Goal: Task Accomplishment & Management: Use online tool/utility

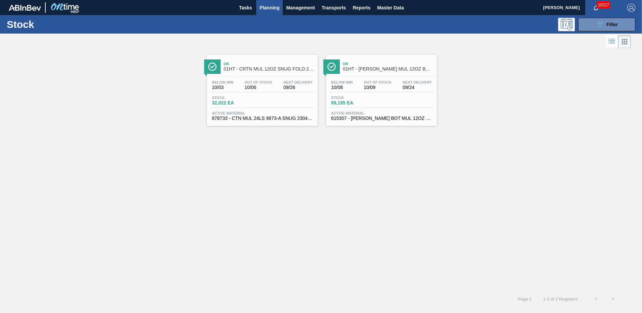
scroll to position [8, 0]
click at [365, 94] on div "Below Min 10/08 Out Of Stock 10/09 Next Delivery 09/24 Stock 89,195 EA Active M…" at bounding box center [381, 100] width 111 height 46
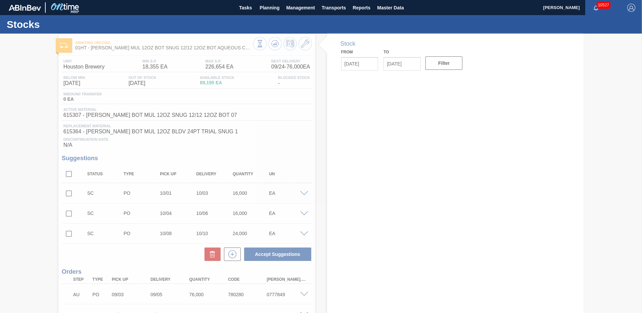
type input "[DATE]"
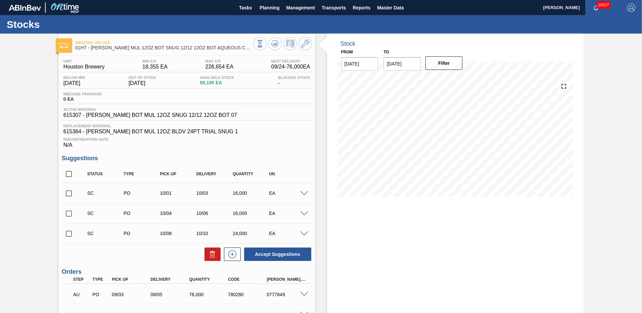
click at [304, 193] on span at bounding box center [304, 193] width 8 height 5
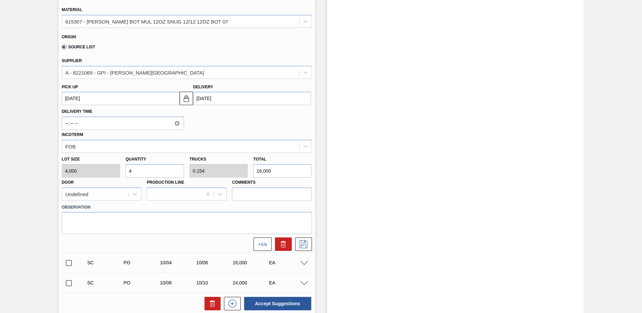
scroll to position [101, 0]
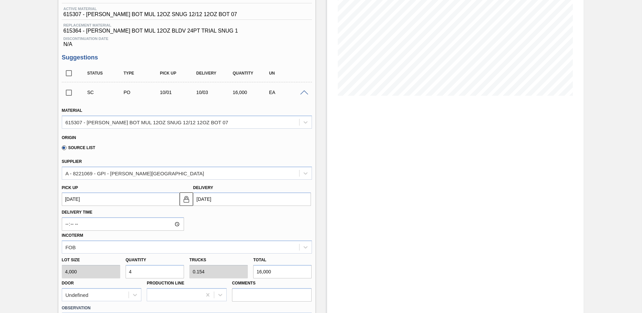
click at [303, 92] on span at bounding box center [304, 92] width 8 height 5
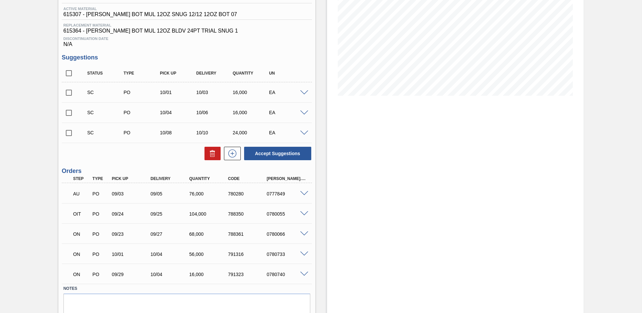
click at [303, 131] on span at bounding box center [304, 133] width 8 height 5
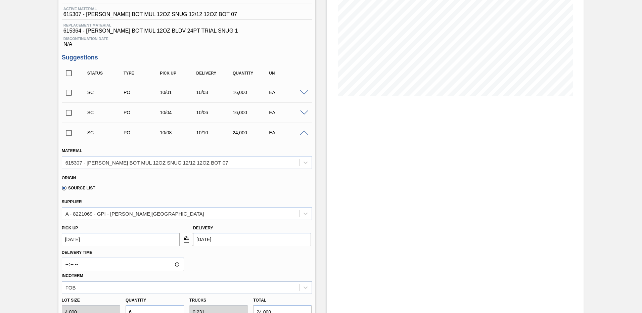
scroll to position [201, 0]
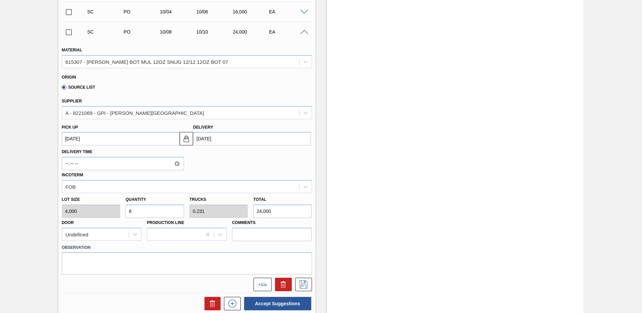
click at [303, 32] on span at bounding box center [304, 32] width 8 height 5
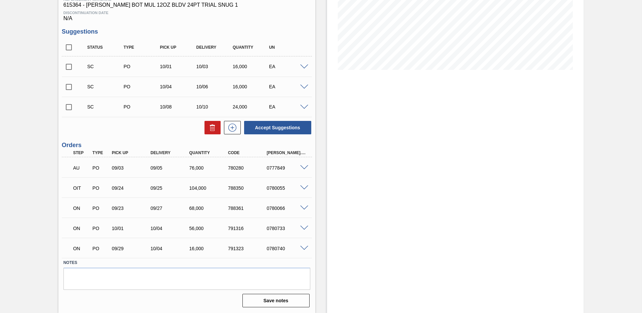
scroll to position [127, 0]
click at [67, 105] on input "checkbox" at bounding box center [69, 107] width 14 height 14
click at [280, 126] on button "Accept Suggestions" at bounding box center [277, 127] width 67 height 13
checkbox input "false"
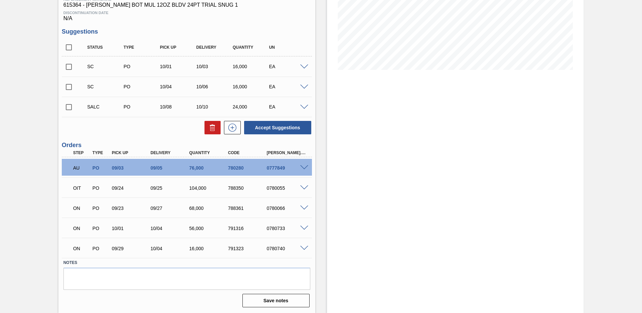
scroll to position [0, 0]
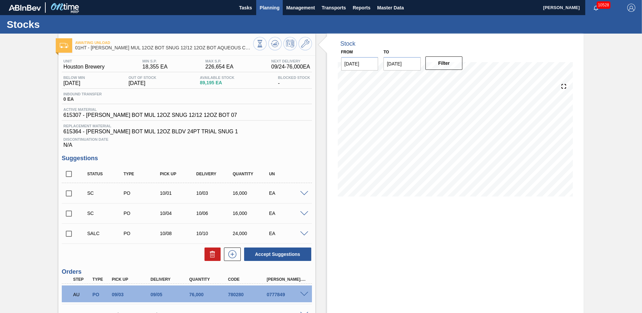
click at [270, 6] on span "Planning" at bounding box center [269, 8] width 20 height 8
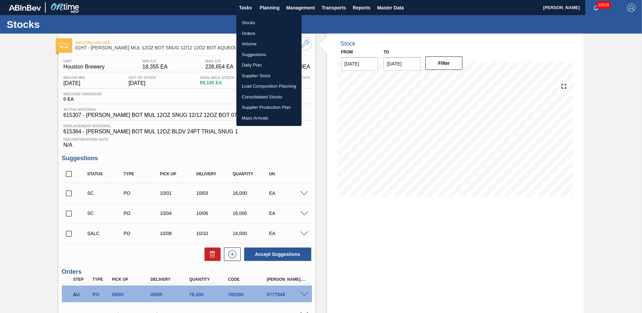
click at [250, 87] on li "Load Composition Planning" at bounding box center [268, 86] width 65 height 11
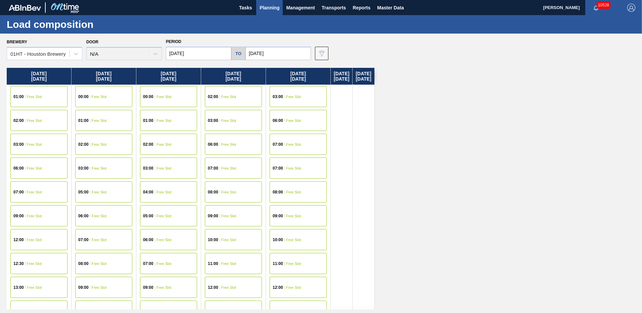
click at [199, 53] on input "[DATE]" at bounding box center [198, 53] width 65 height 13
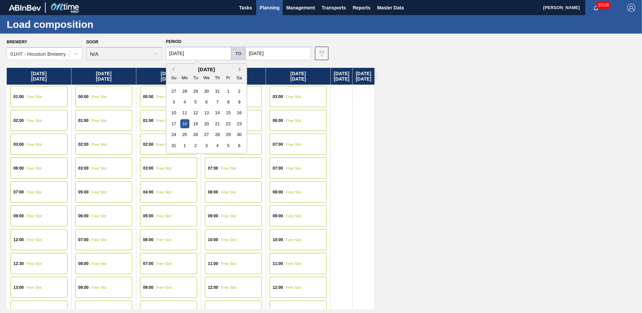
click at [240, 68] on button "Next Month" at bounding box center [241, 69] width 5 height 5
click at [183, 102] on div "6" at bounding box center [184, 101] width 9 height 9
type input "[DATE]"
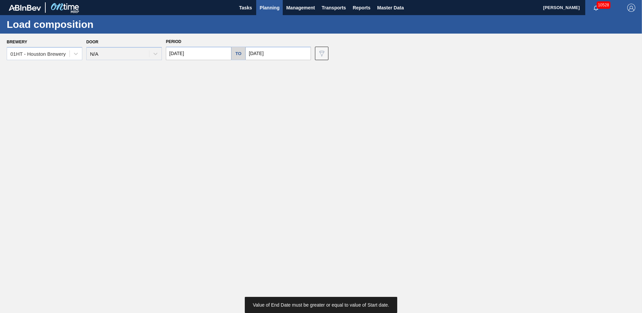
click at [270, 58] on input "[DATE]" at bounding box center [277, 53] width 65 height 13
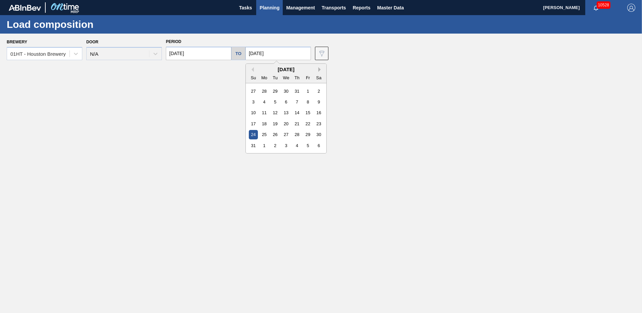
click at [318, 67] on button "Next Month" at bounding box center [320, 69] width 5 height 5
click at [318, 70] on button "Next Month" at bounding box center [320, 69] width 5 height 5
click at [251, 124] on div "19" at bounding box center [253, 123] width 9 height 9
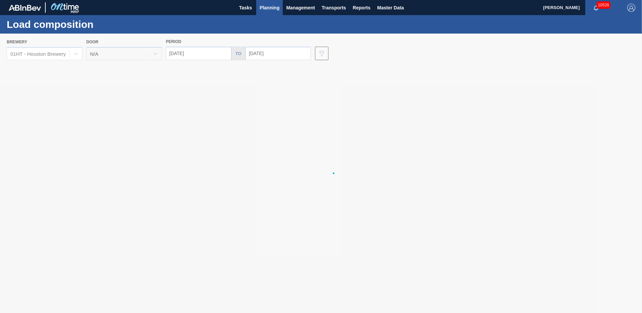
type input "[DATE]"
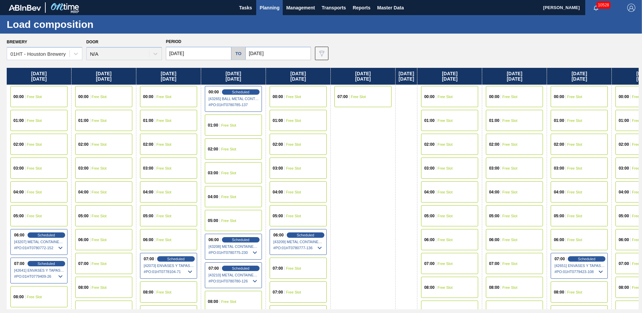
click at [187, 57] on input "[DATE]" at bounding box center [198, 53] width 65 height 13
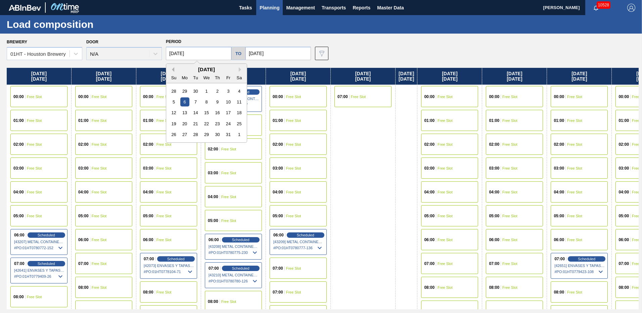
click at [173, 69] on button "Previous Month" at bounding box center [171, 69] width 5 height 5
click at [193, 133] on div "30" at bounding box center [195, 134] width 9 height 9
type input "[DATE]"
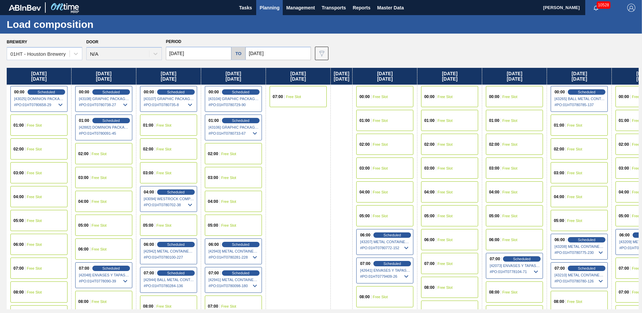
click at [36, 123] on span "Free Slot" at bounding box center [34, 125] width 15 height 4
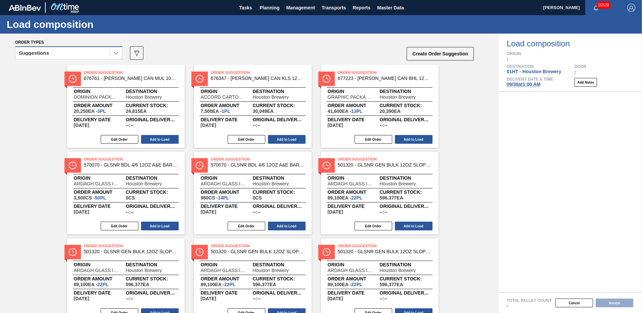
click at [115, 53] on icon at bounding box center [116, 53] width 4 height 2
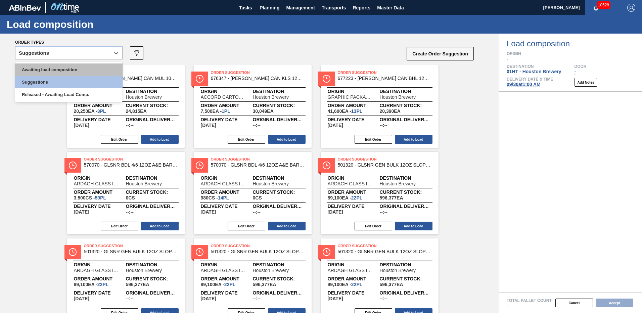
click at [49, 71] on div "Awaiting load composition" at bounding box center [68, 69] width 107 height 12
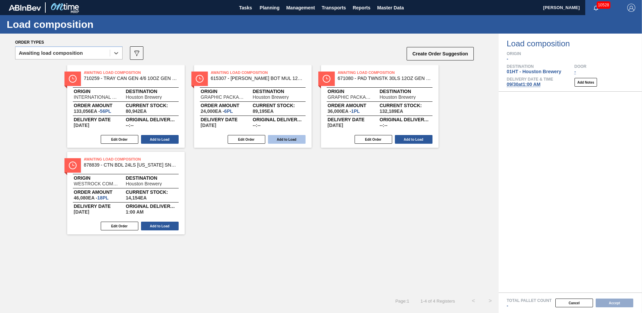
click at [284, 139] on button "Add to Load" at bounding box center [287, 139] width 38 height 9
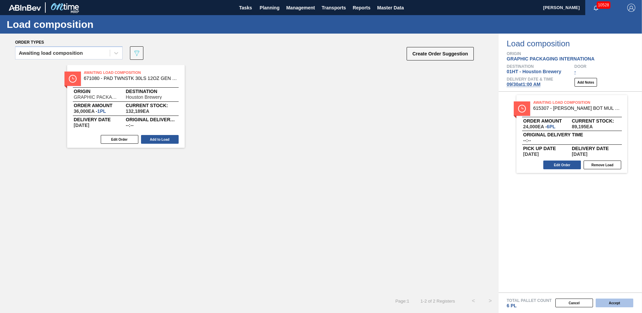
click at [613, 300] on button "Accept" at bounding box center [614, 302] width 38 height 9
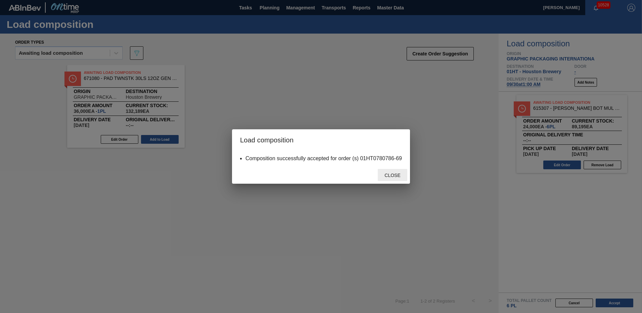
click at [388, 175] on span "Close" at bounding box center [392, 174] width 27 height 5
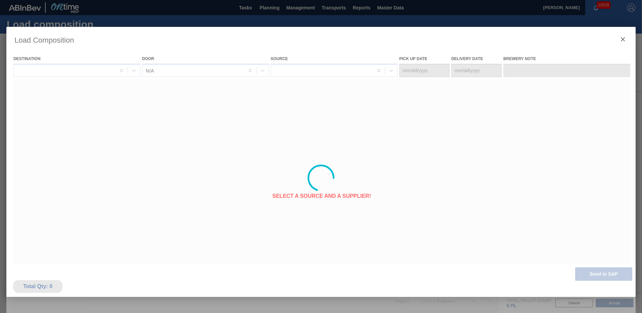
type Date "[DATE]"
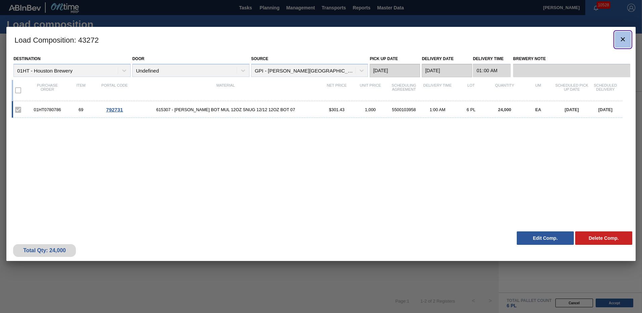
click at [622, 40] on icon "botão de ícone" at bounding box center [622, 39] width 4 height 4
